Goal: Information Seeking & Learning: Learn about a topic

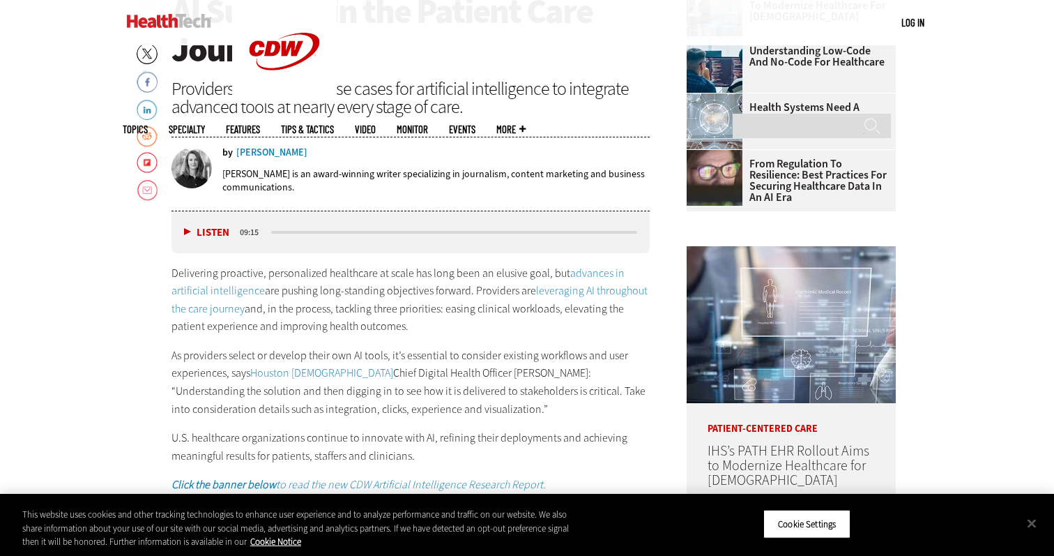
scroll to position [580, 0]
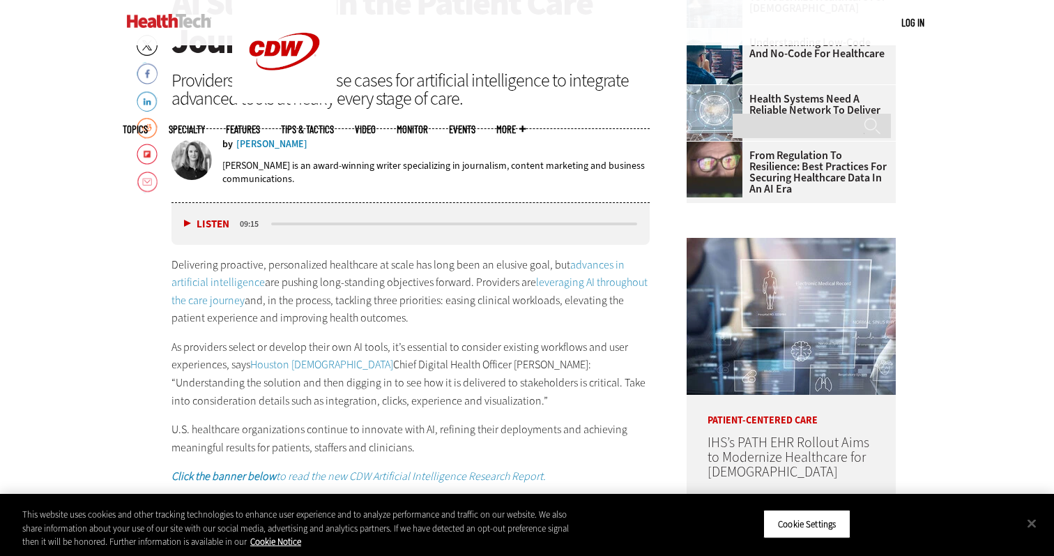
drag, startPoint x: 412, startPoint y: 321, endPoint x: 108, endPoint y: 262, distance: 309.7
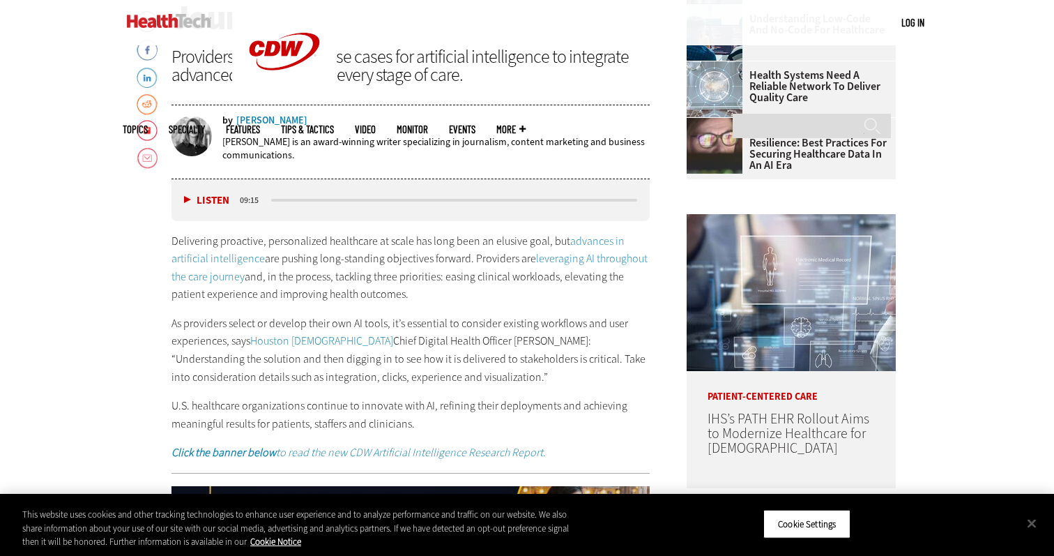
scroll to position [605, 0]
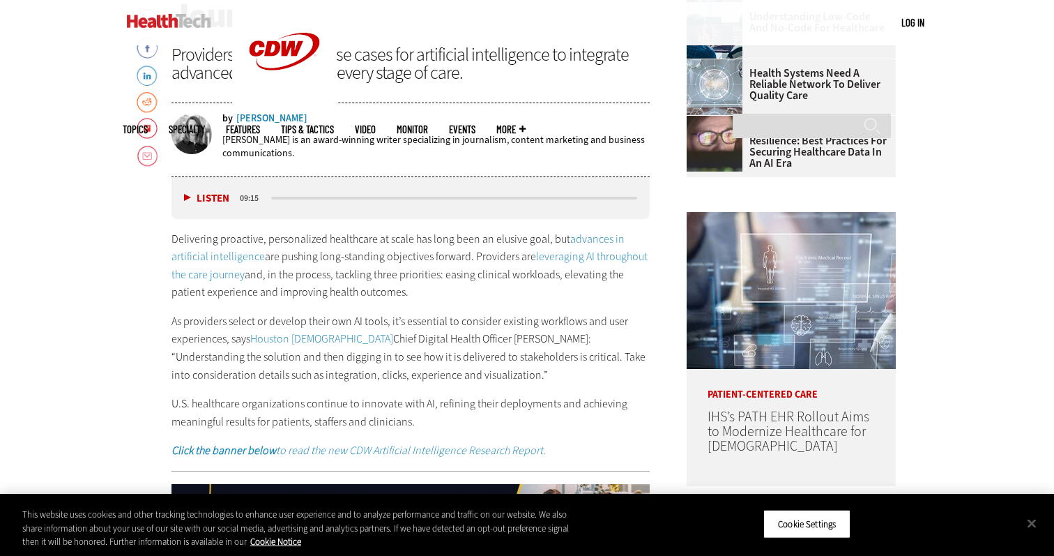
click at [472, 371] on p "As providers select or develop their own AI tools, it’s essential to consider e…" at bounding box center [411, 347] width 478 height 71
drag, startPoint x: 462, startPoint y: 379, endPoint x: 105, endPoint y: 241, distance: 381.9
copy div "Delivering proactive, personalized healthcare at scale has long been an elusive…"
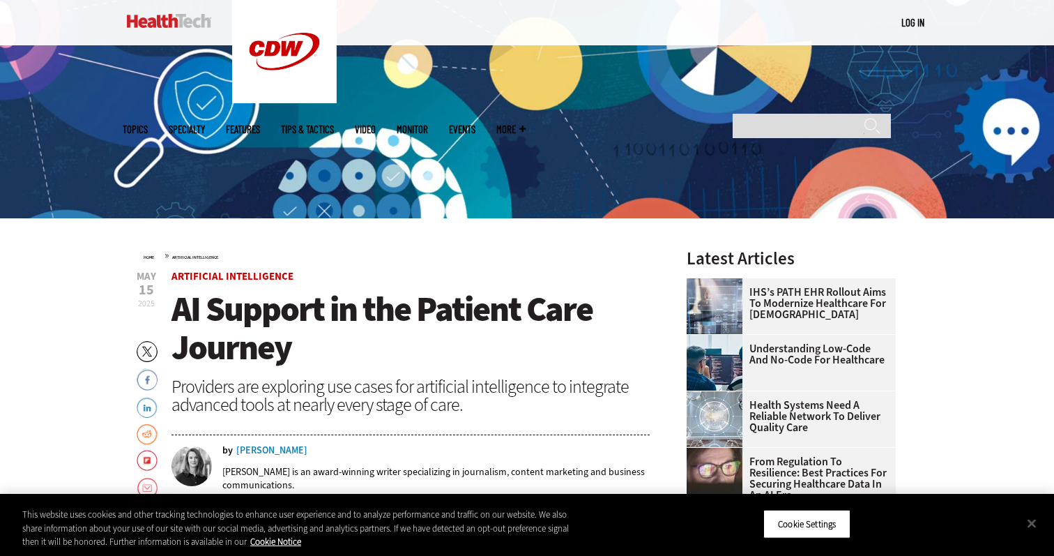
scroll to position [282, 0]
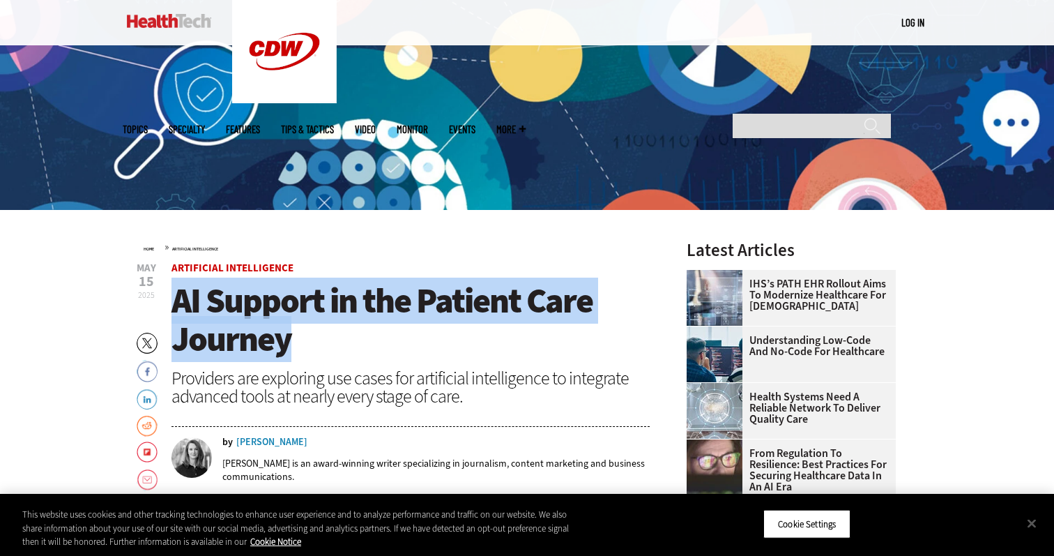
drag, startPoint x: 309, startPoint y: 355, endPoint x: 167, endPoint y: 289, distance: 156.3
copy span "AI Support in the Patient Care Journey"
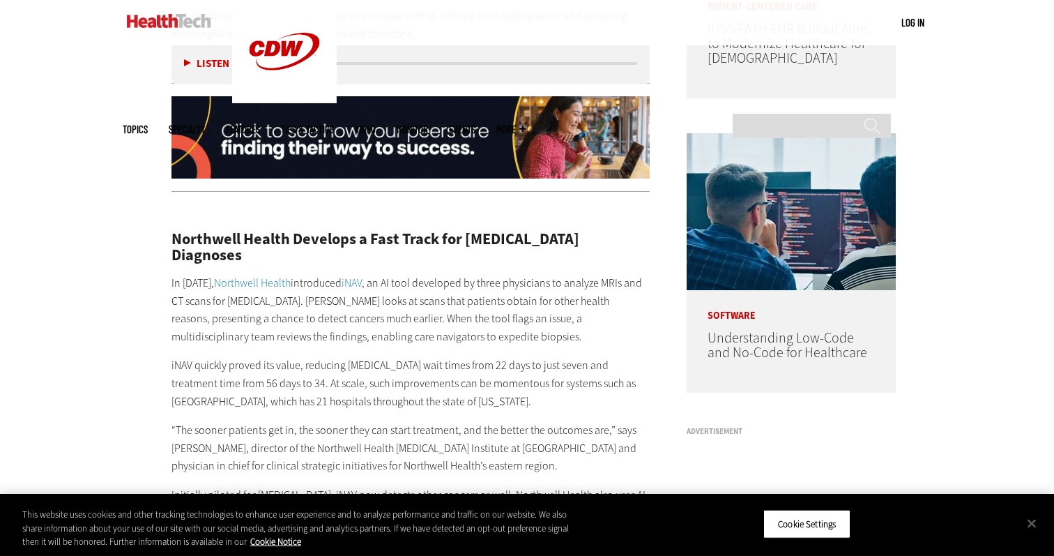
scroll to position [999, 0]
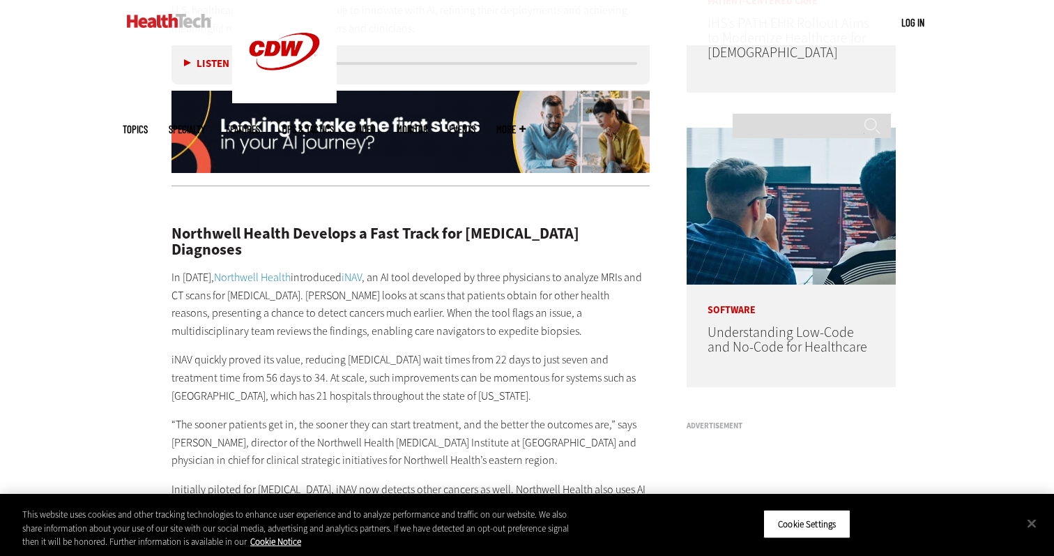
click at [386, 319] on p "In [DATE], Northwell Health introduced iNAV , an AI tool developed by three phy…" at bounding box center [411, 303] width 478 height 71
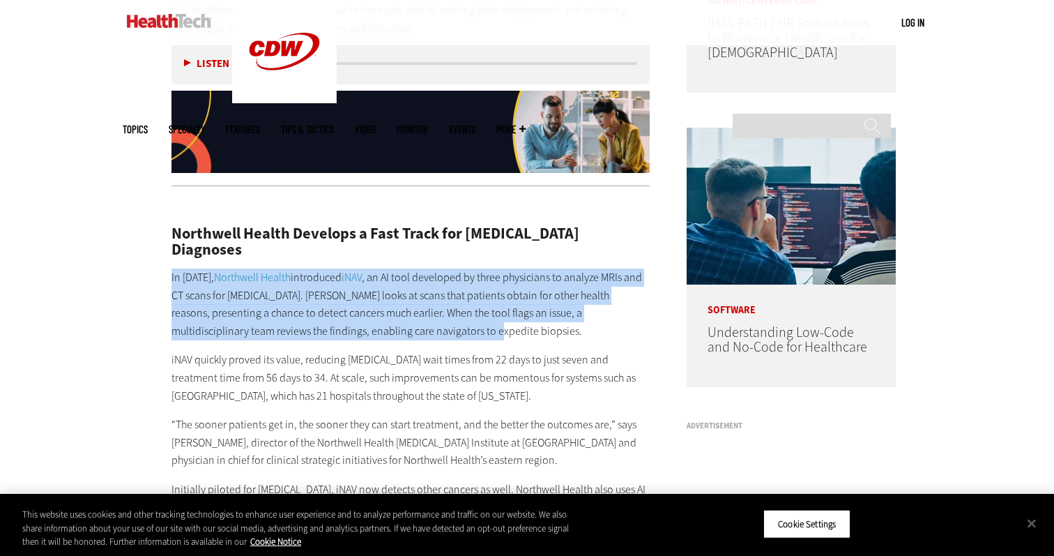
drag, startPoint x: 386, startPoint y: 320, endPoint x: 133, endPoint y: 250, distance: 262.6
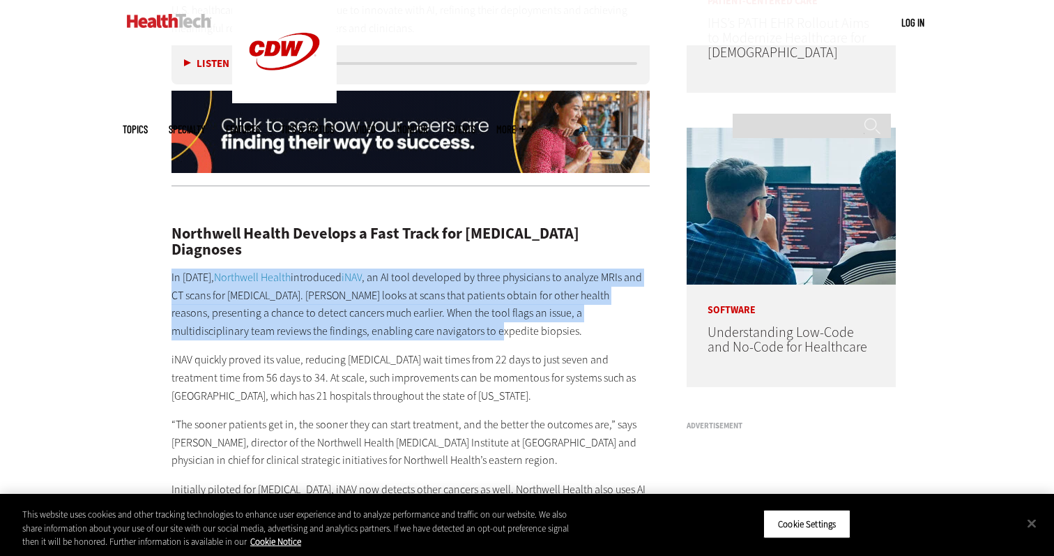
copy p "In [DATE], Northwell Health introduced iNAV , an AI tool developed by three phy…"
